Goal: Task Accomplishment & Management: Complete application form

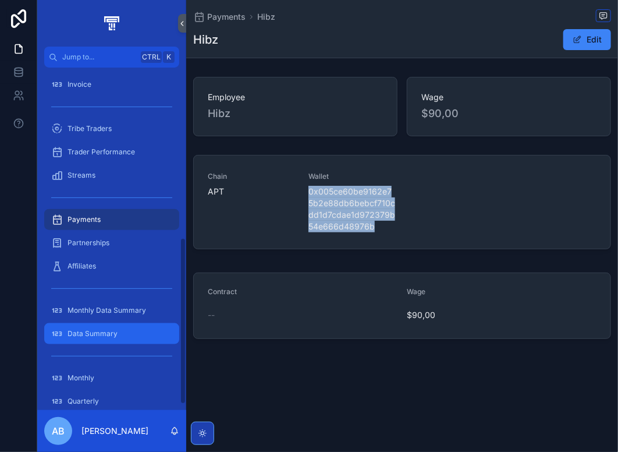
scroll to position [349, 0]
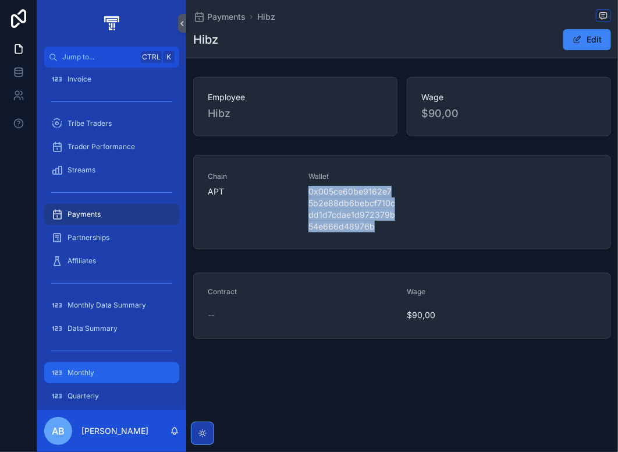
click at [100, 380] on div "Monthly" at bounding box center [111, 372] width 121 height 19
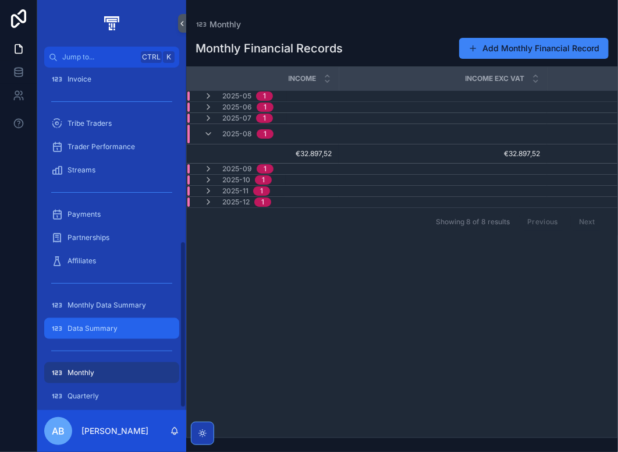
scroll to position [361, 0]
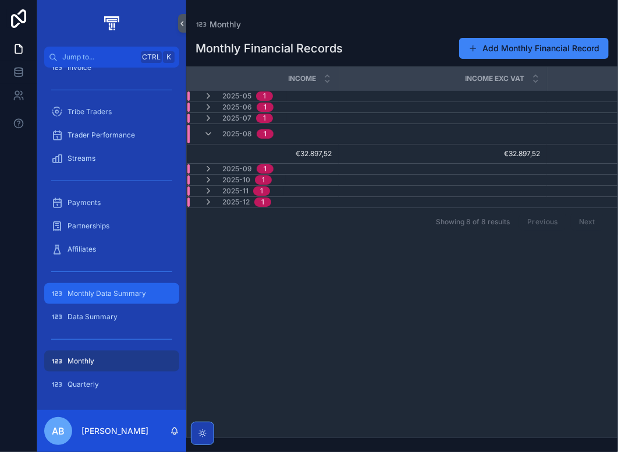
click at [119, 297] on span "Monthly Data Summary" at bounding box center [107, 293] width 79 height 9
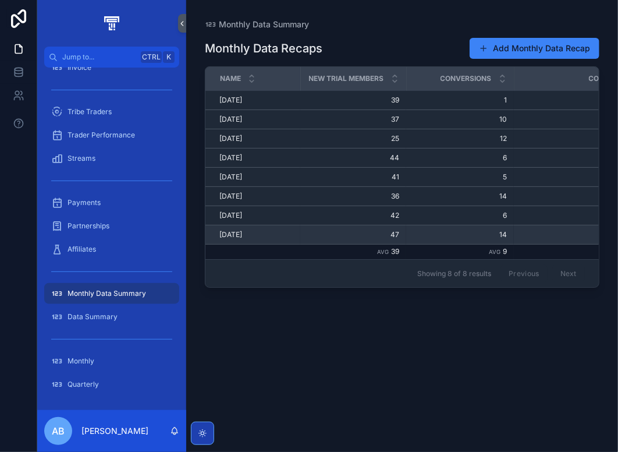
click at [421, 232] on span "14" at bounding box center [460, 234] width 94 height 9
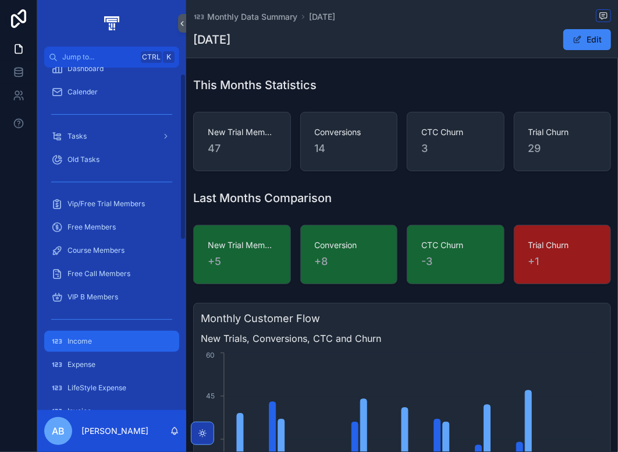
scroll to position [12, 0]
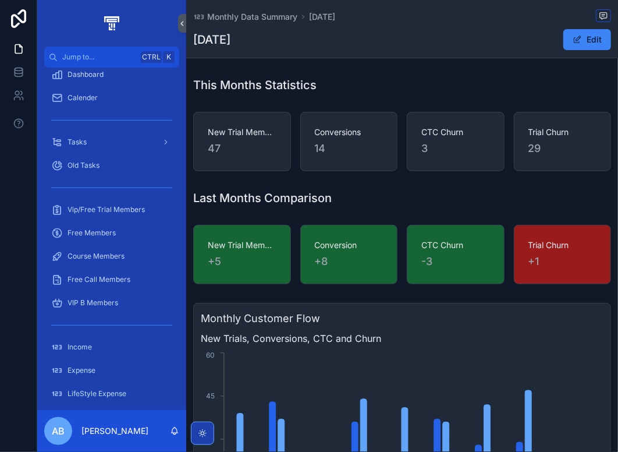
click at [98, 130] on div "Tasks" at bounding box center [111, 141] width 149 height 23
click at [98, 139] on div "Tasks" at bounding box center [111, 142] width 121 height 19
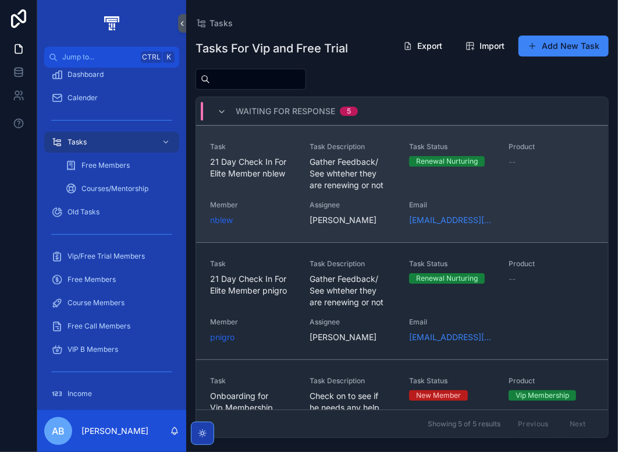
click at [398, 179] on div "Task 21 Day Check In For Elite Member nblew Task Description Gather Feedback/ S…" at bounding box center [402, 184] width 384 height 84
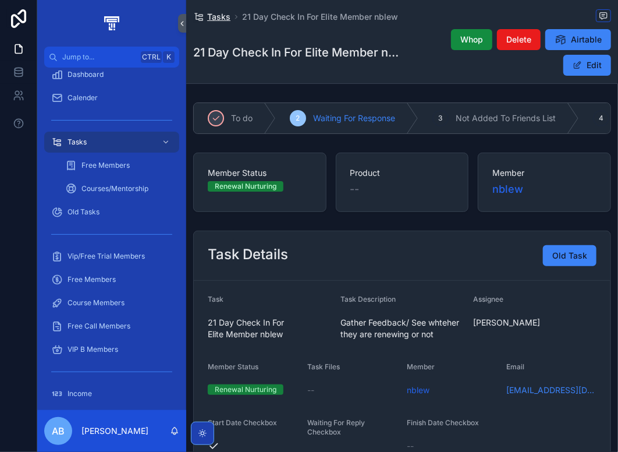
click at [220, 15] on span "Tasks" at bounding box center [218, 17] width 23 height 12
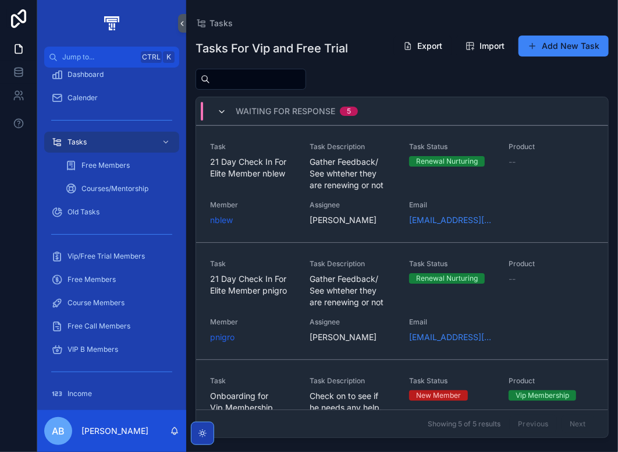
click at [225, 111] on icon "scrollable content" at bounding box center [221, 111] width 9 height 9
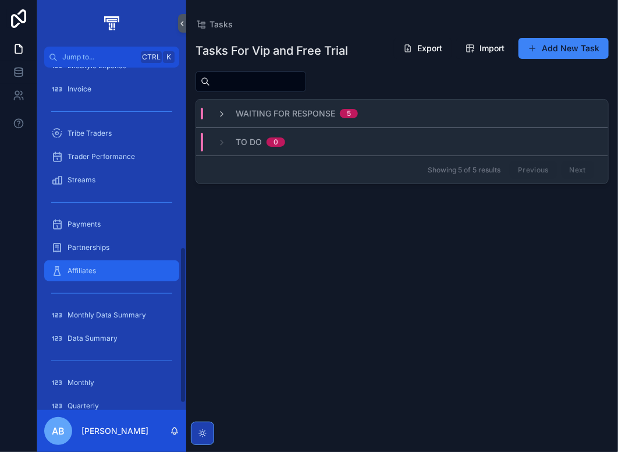
scroll to position [407, 0]
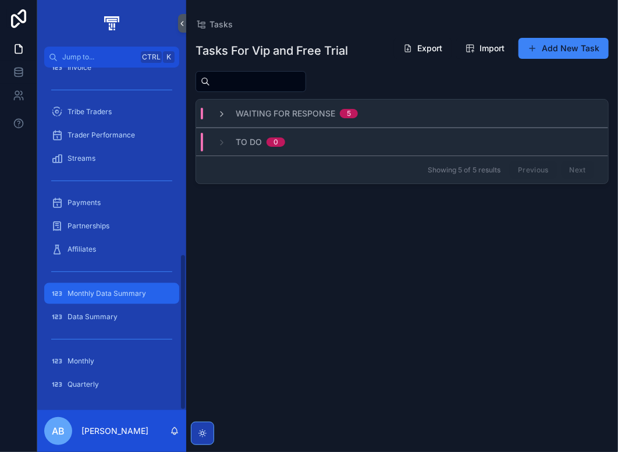
click at [127, 291] on span "Monthly Data Summary" at bounding box center [107, 293] width 79 height 9
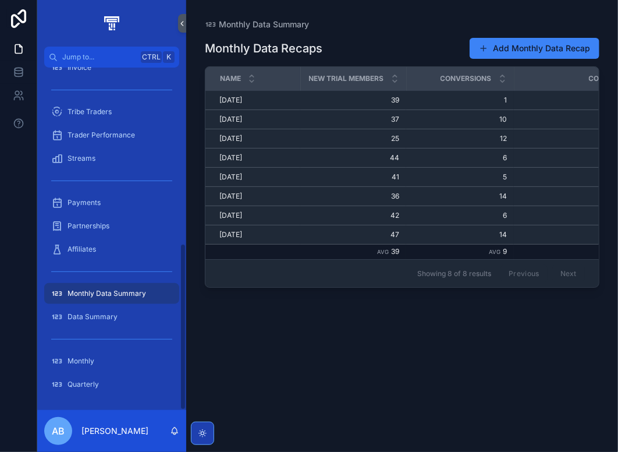
scroll to position [361, 0]
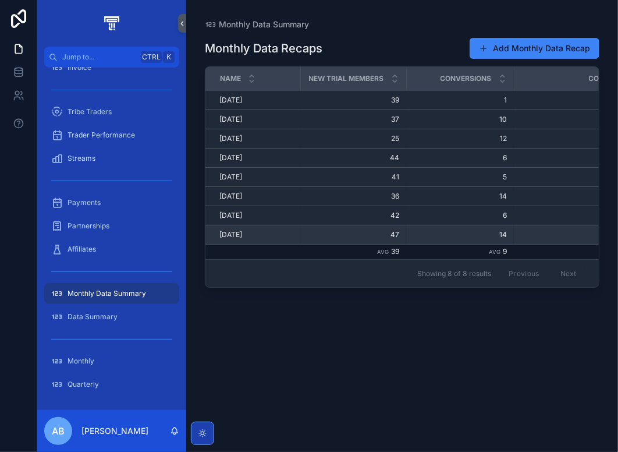
click at [426, 233] on span "14" at bounding box center [460, 234] width 94 height 9
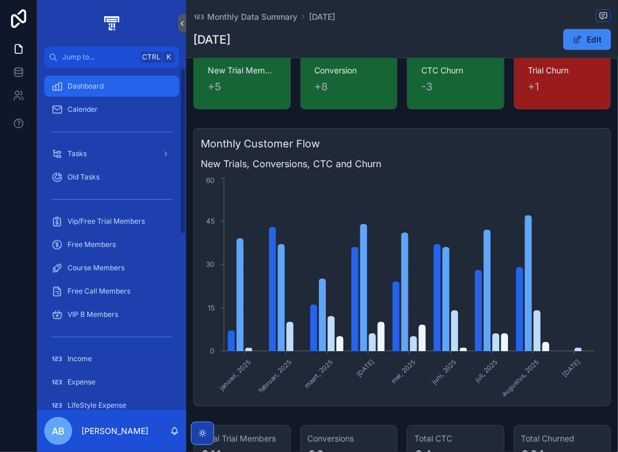
click at [104, 84] on div "Dashboard" at bounding box center [111, 86] width 121 height 19
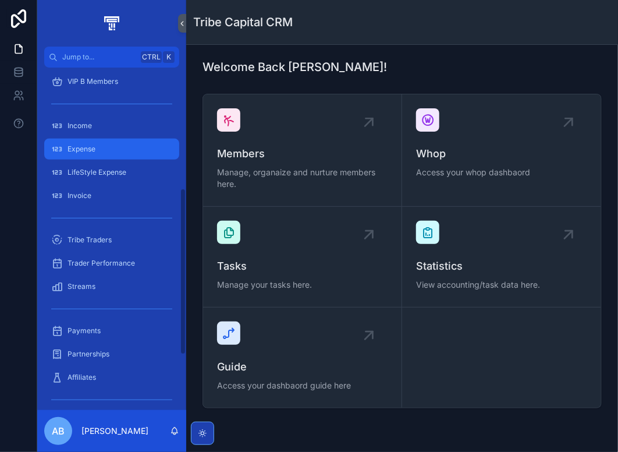
scroll to position [291, 0]
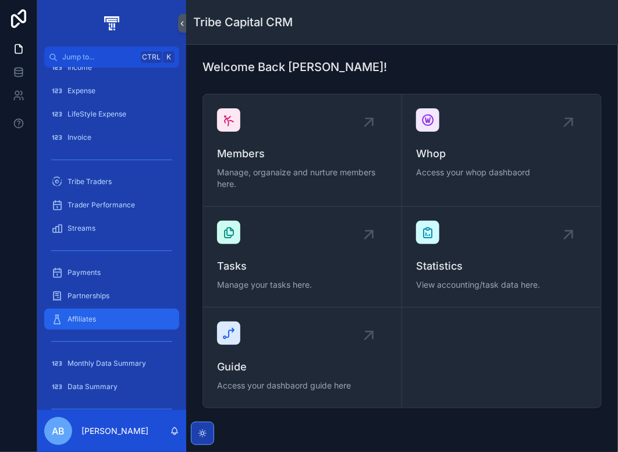
click at [111, 318] on div "Affiliates" at bounding box center [111, 319] width 121 height 19
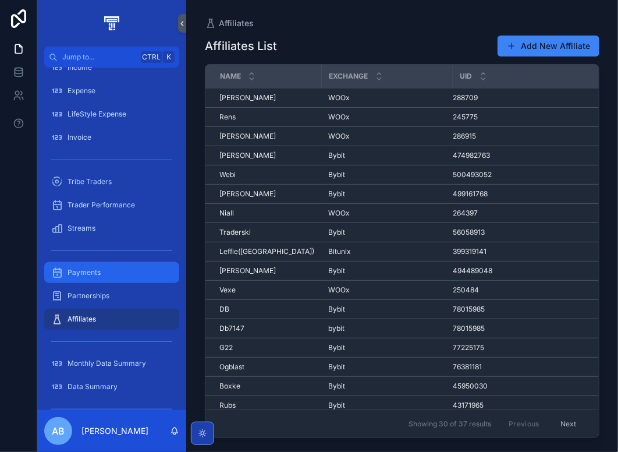
click at [121, 271] on div "Payments" at bounding box center [111, 272] width 121 height 19
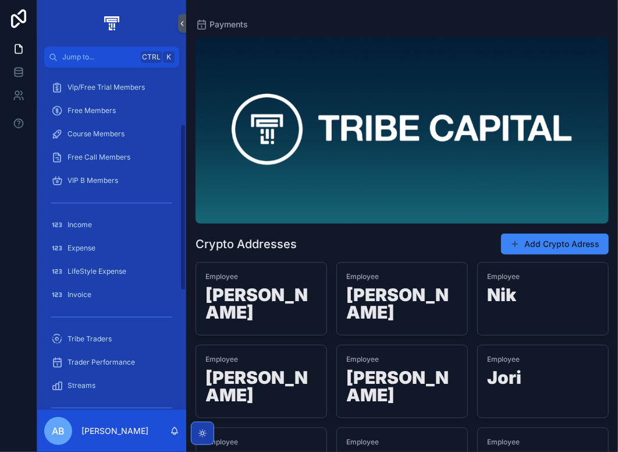
scroll to position [116, 0]
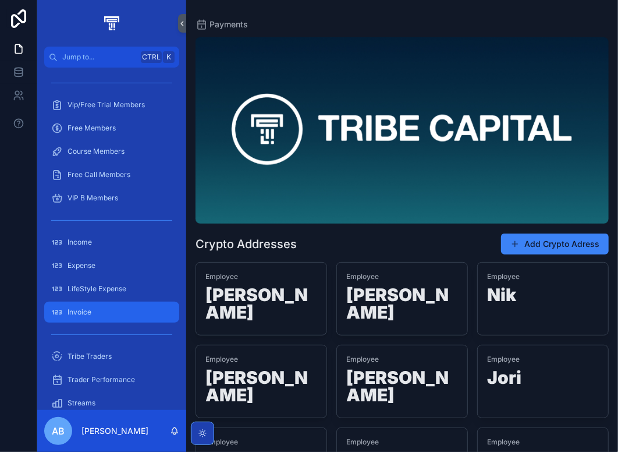
click at [102, 313] on div "Invoice" at bounding box center [111, 312] width 121 height 19
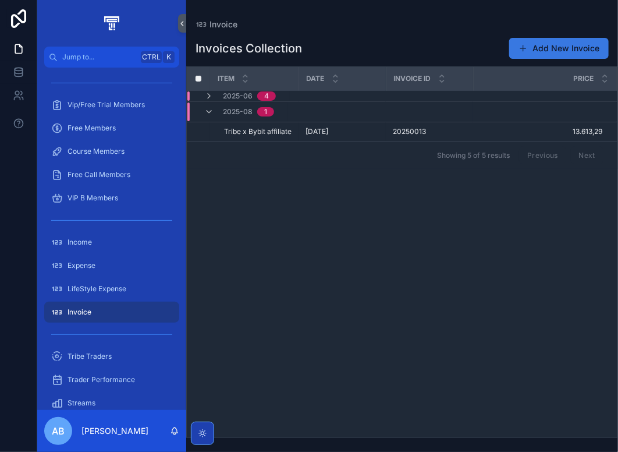
click at [557, 49] on button "Add New Invoice" at bounding box center [559, 48] width 100 height 21
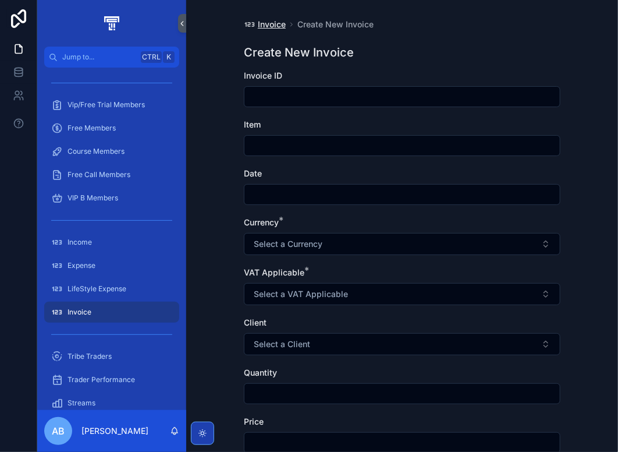
click at [263, 24] on span "Invoice" at bounding box center [272, 25] width 28 height 12
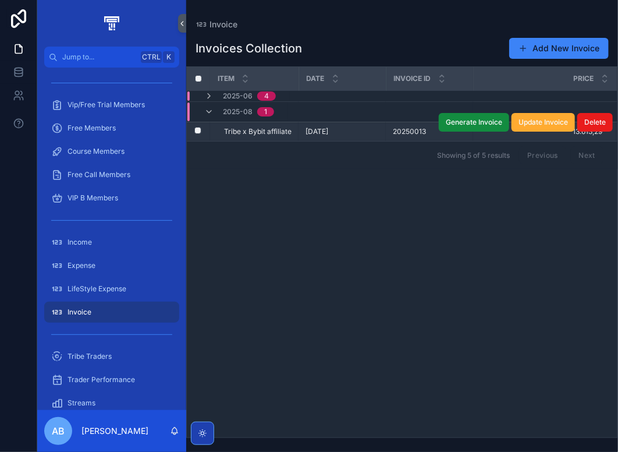
click at [370, 132] on div "[DATE] [DATE]" at bounding box center [342, 131] width 73 height 9
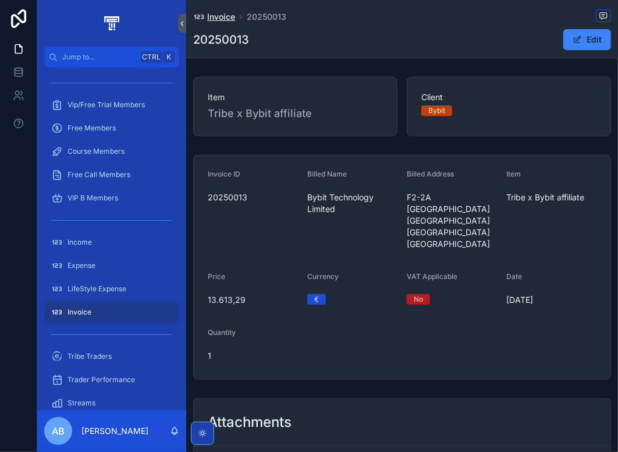
click at [224, 16] on span "Invoice" at bounding box center [221, 17] width 28 height 12
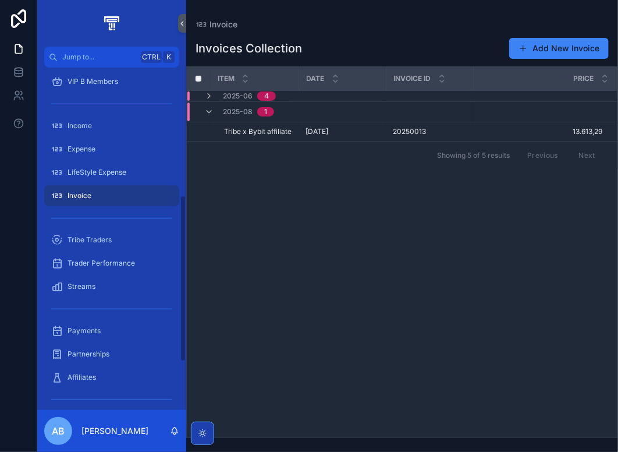
scroll to position [291, 0]
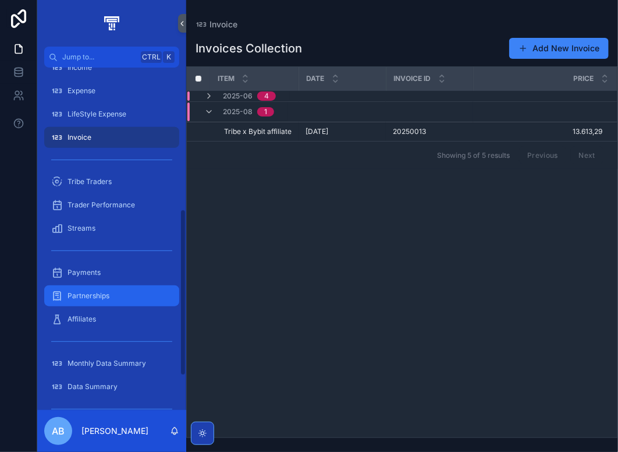
drag, startPoint x: 130, startPoint y: 295, endPoint x: 150, endPoint y: 297, distance: 19.3
click at [130, 295] on div "Partnerships" at bounding box center [111, 295] width 121 height 19
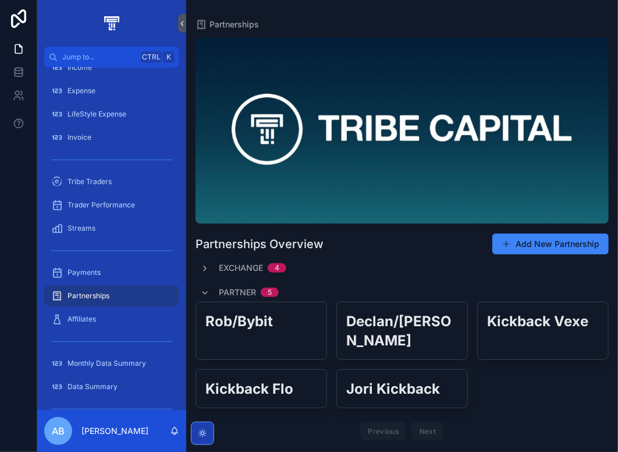
click at [215, 290] on div "Partner 5" at bounding box center [239, 292] width 79 height 19
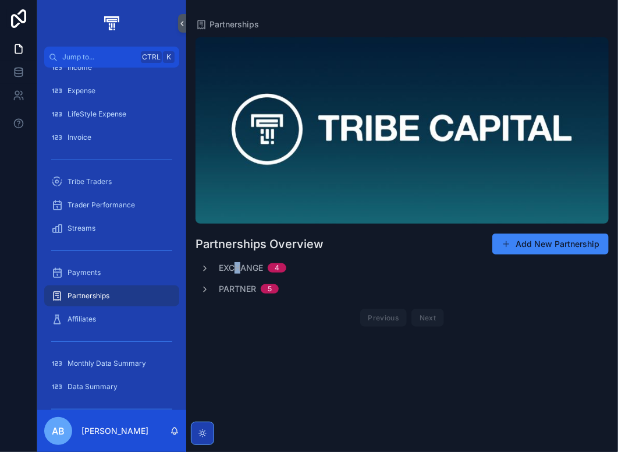
click at [237, 268] on span "Exchange" at bounding box center [241, 268] width 44 height 12
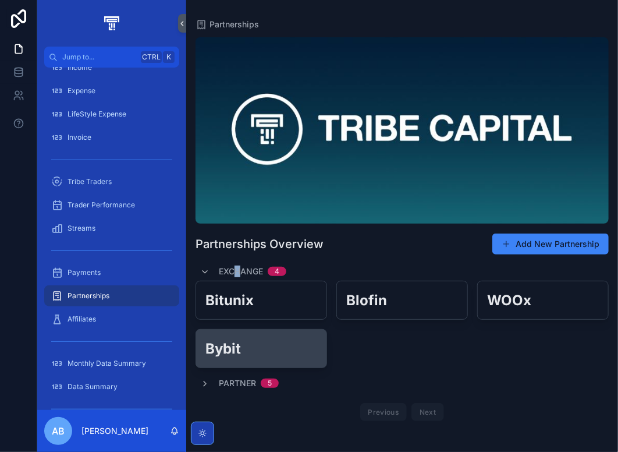
click at [246, 345] on h2 "Bybit" at bounding box center [261, 348] width 112 height 19
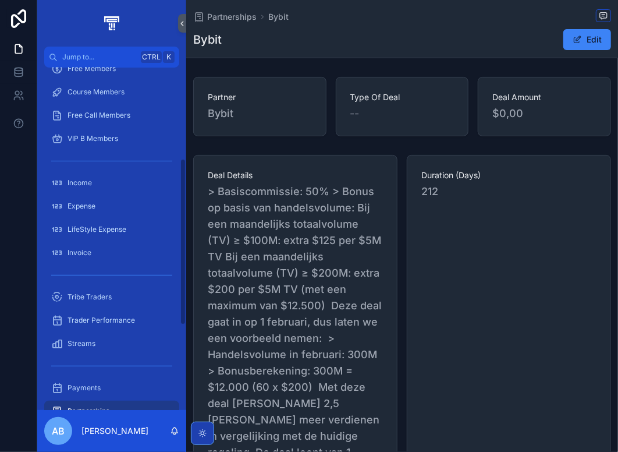
scroll to position [175, 0]
click at [102, 253] on div "Invoice" at bounding box center [111, 253] width 121 height 19
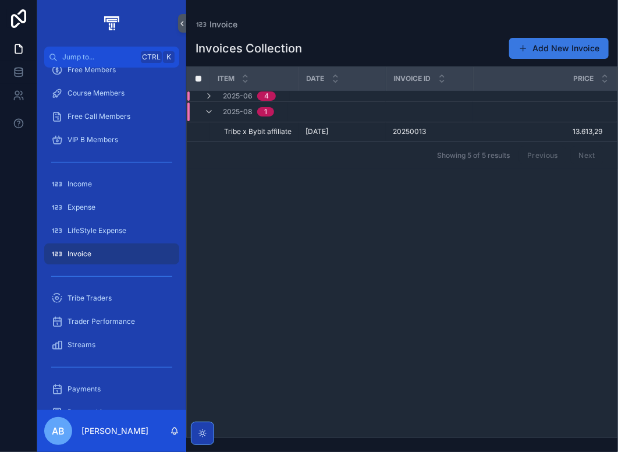
click at [559, 41] on button "Add New Invoice" at bounding box center [559, 48] width 100 height 21
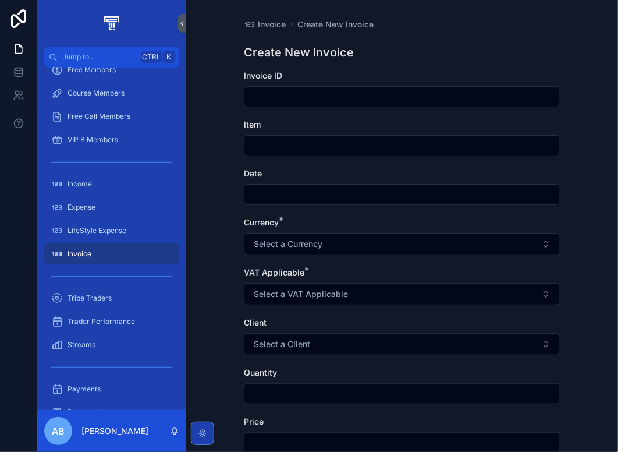
click at [268, 94] on input "scrollable content" at bounding box center [401, 96] width 315 height 16
type input "********"
drag, startPoint x: 237, startPoint y: 114, endPoint x: 237, endPoint y: 125, distance: 11.6
click at [237, 114] on div "Invoice Create New Invoice Create New Invoice Invoice ID ******** Item Date Cur…" at bounding box center [402, 283] width 335 height 567
click at [268, 141] on input "scrollable content" at bounding box center [401, 145] width 315 height 16
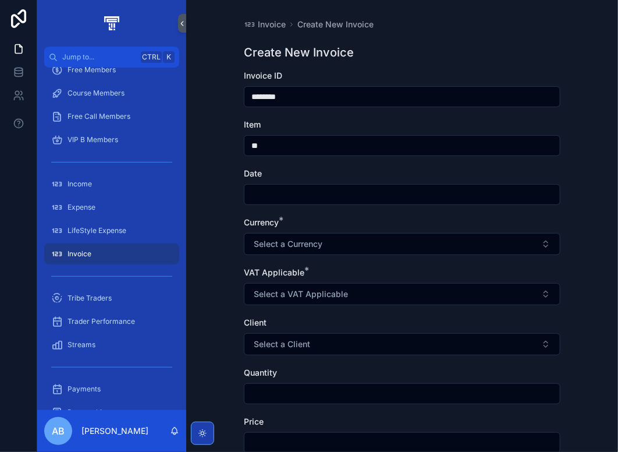
type input "*****"
click at [291, 192] on input "scrollable content" at bounding box center [401, 194] width 315 height 16
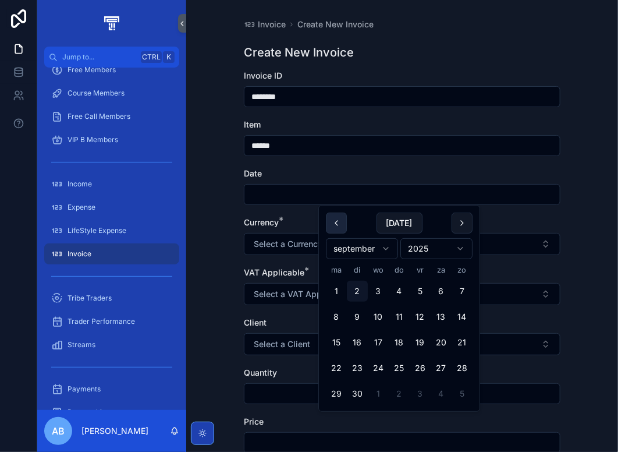
click at [345, 224] on button "scrollable content" at bounding box center [336, 222] width 21 height 21
click at [456, 225] on button "scrollable content" at bounding box center [462, 222] width 21 height 21
click at [338, 288] on button "1" at bounding box center [336, 291] width 21 height 21
type input "********"
click at [213, 132] on div "Invoice Create New Invoice Create New Invoice Invoice ID ******** Item ***** Da…" at bounding box center [402, 226] width 432 height 452
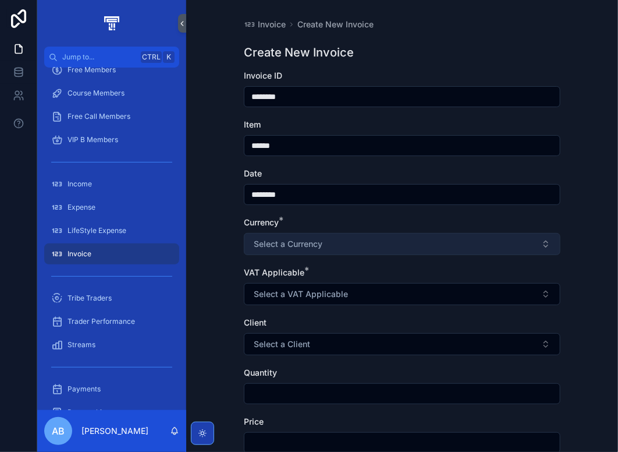
click at [319, 249] on span "Select a Currency" at bounding box center [288, 244] width 69 height 12
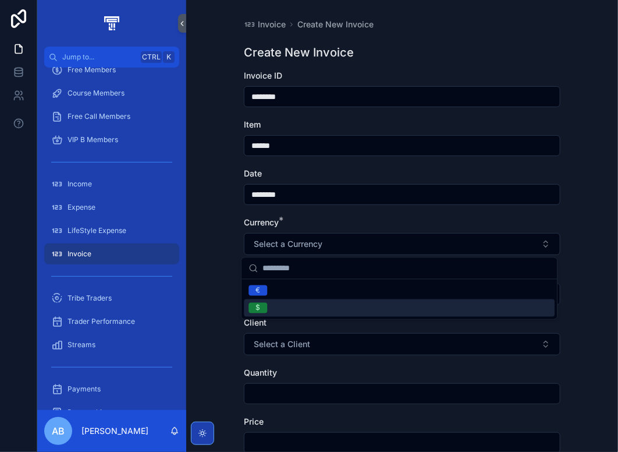
click at [279, 306] on div "$" at bounding box center [399, 307] width 311 height 17
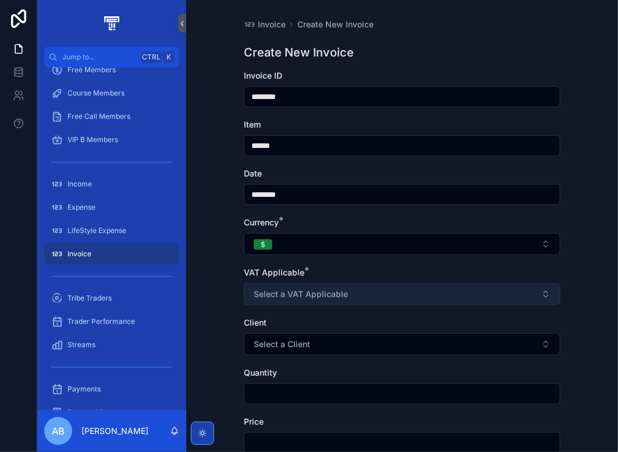
click at [307, 293] on span "Select a VAT Applicable" at bounding box center [301, 294] width 94 height 12
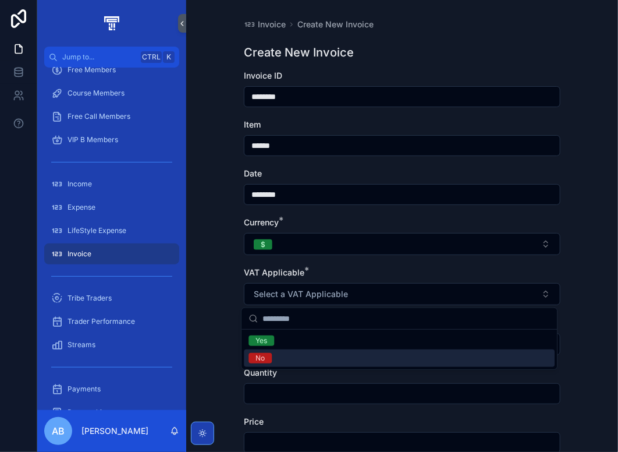
drag, startPoint x: 283, startPoint y: 359, endPoint x: 270, endPoint y: 337, distance: 25.9
click at [283, 358] on div "No" at bounding box center [399, 357] width 311 height 17
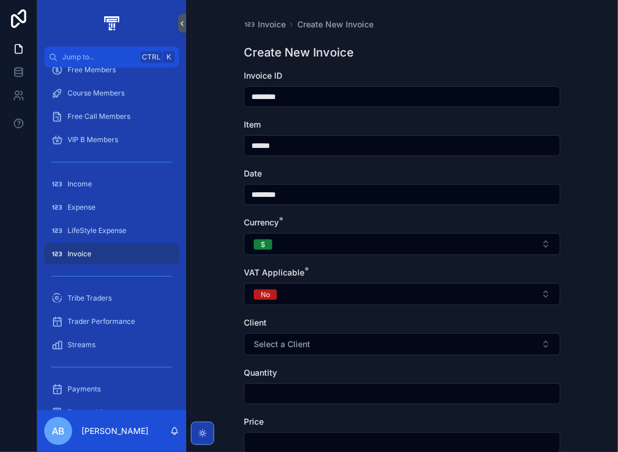
scroll to position [115, 0]
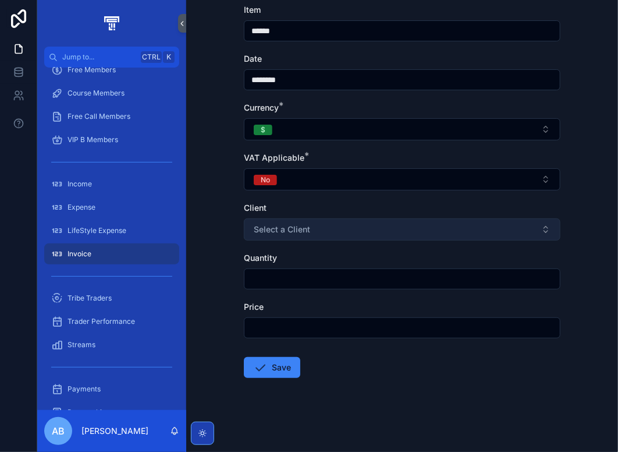
click at [323, 225] on button "Select a Client" at bounding box center [402, 229] width 317 height 22
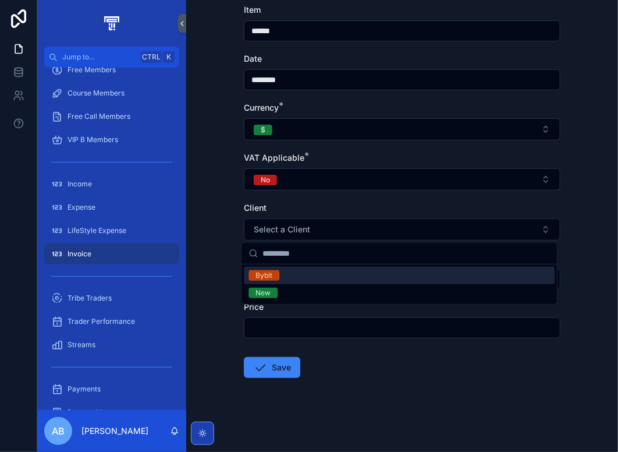
click at [293, 275] on div "Bybit" at bounding box center [399, 275] width 311 height 17
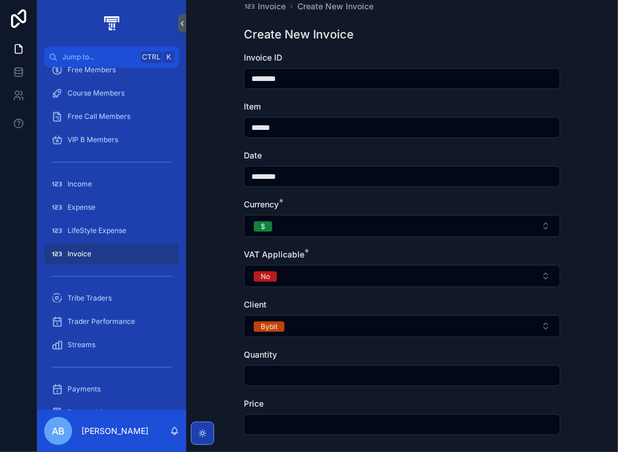
scroll to position [0, 0]
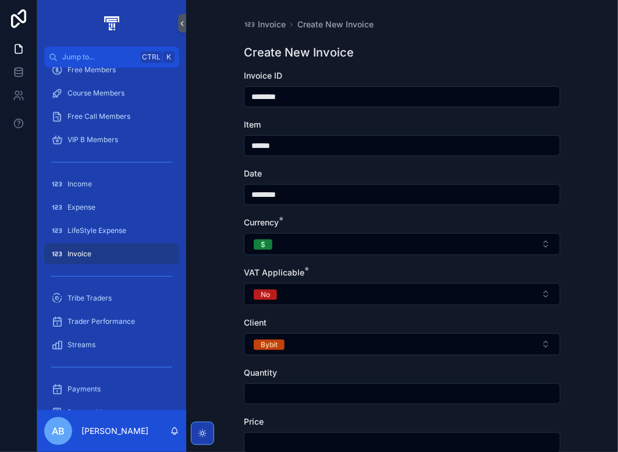
click at [282, 143] on input "*****" at bounding box center [401, 145] width 315 height 16
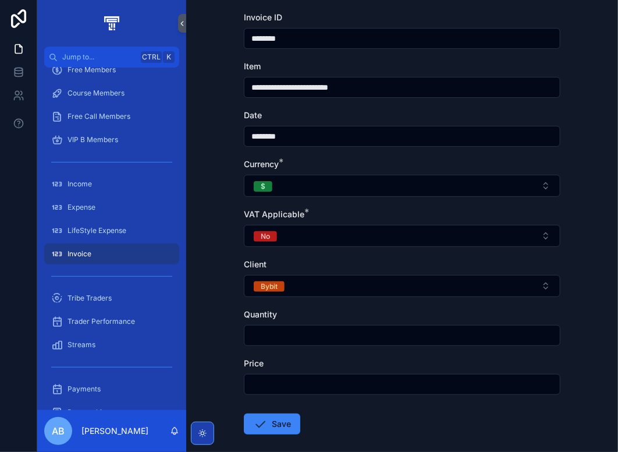
click at [297, 88] on input "**********" at bounding box center [401, 87] width 315 height 16
click at [303, 87] on input "**********" at bounding box center [401, 87] width 315 height 16
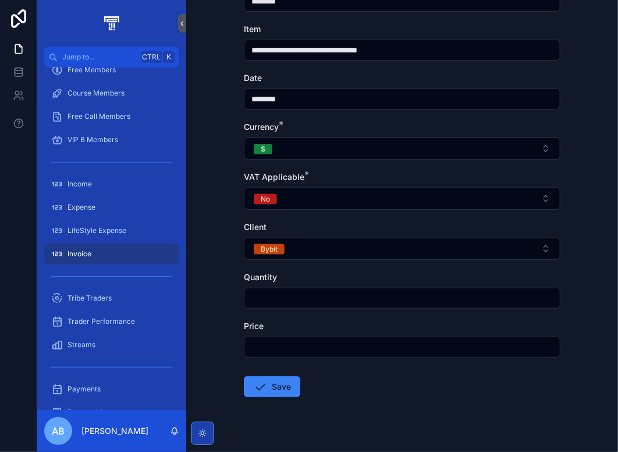
scroll to position [115, 0]
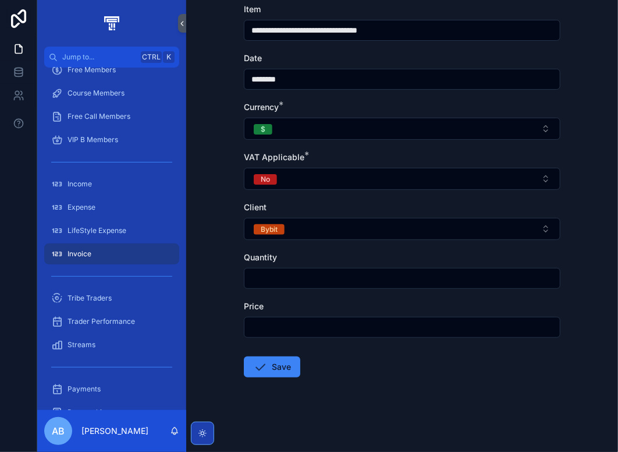
type input "**********"
click at [268, 327] on input "scrollable content" at bounding box center [401, 327] width 315 height 16
type input "*********"
click at [271, 370] on button "Save" at bounding box center [272, 366] width 56 height 21
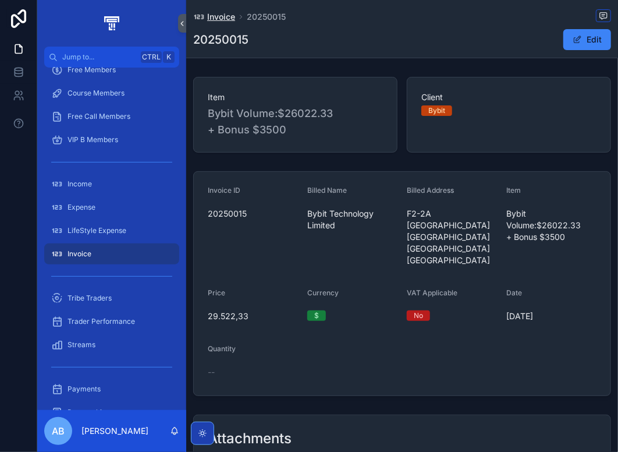
click at [221, 21] on span "Invoice" at bounding box center [221, 17] width 28 height 12
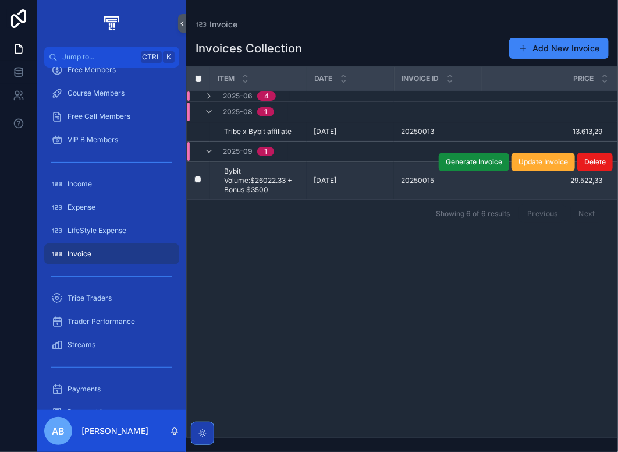
click at [418, 179] on span "20250015" at bounding box center [417, 180] width 33 height 9
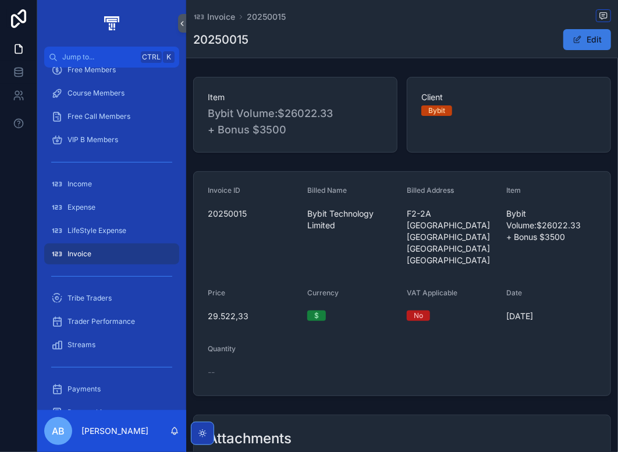
click at [582, 45] on button "Edit" at bounding box center [587, 39] width 48 height 21
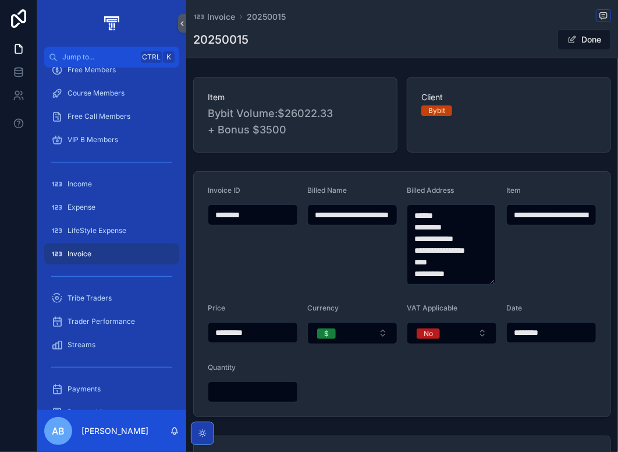
click at [263, 214] on input "********" at bounding box center [252, 215] width 89 height 16
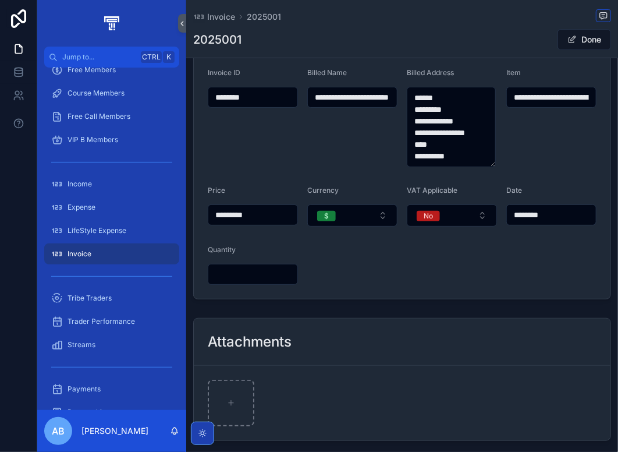
scroll to position [58, 0]
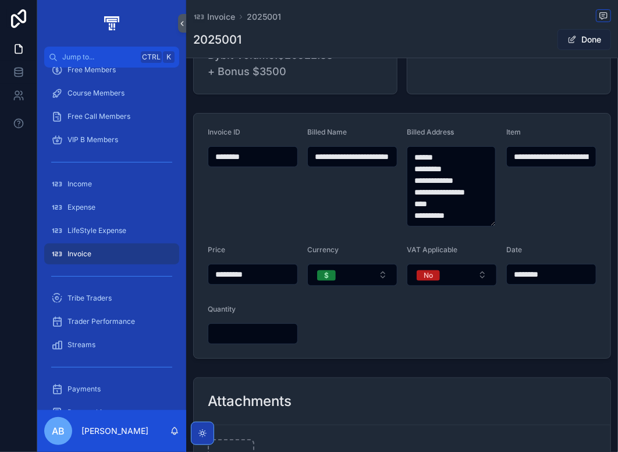
type input "********"
click at [580, 44] on button "Done" at bounding box center [585, 39] width 54 height 21
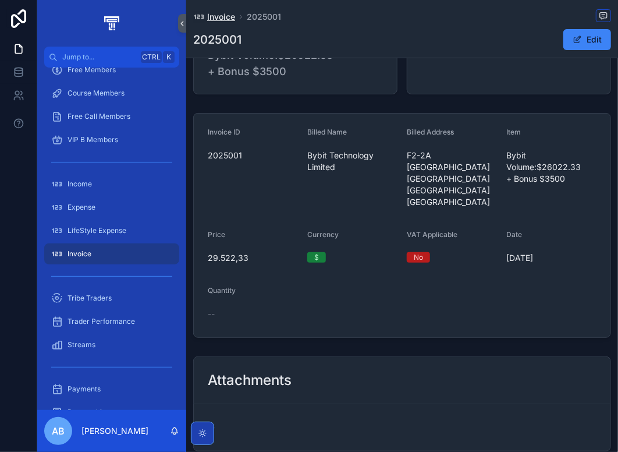
click at [228, 16] on span "Invoice" at bounding box center [221, 17] width 28 height 12
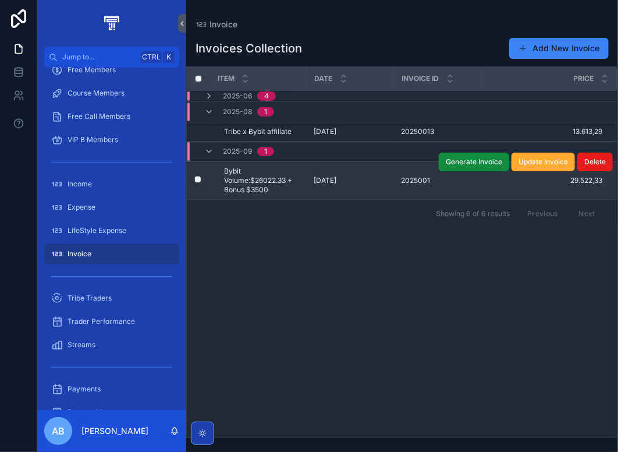
click at [421, 179] on span "2025001" at bounding box center [415, 180] width 29 height 9
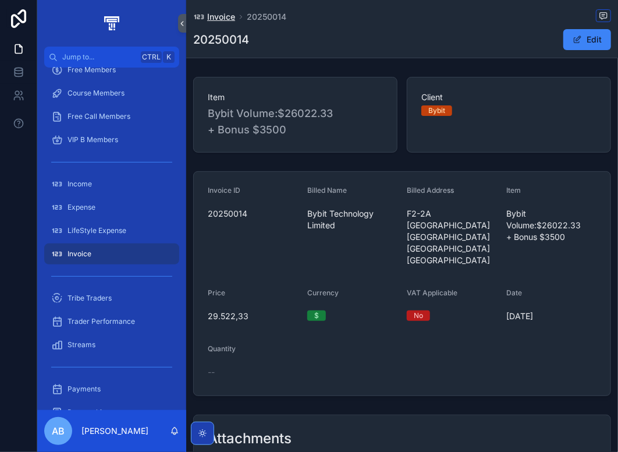
click at [225, 18] on span "Invoice" at bounding box center [221, 17] width 28 height 12
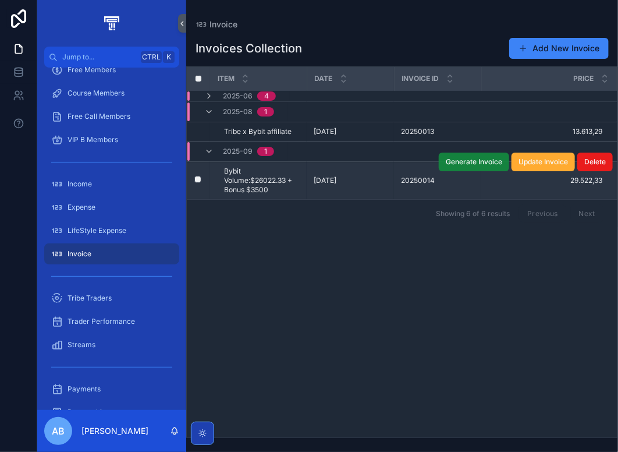
click at [484, 165] on span "Generate Invoice" at bounding box center [474, 161] width 56 height 9
